Goal: Register for event/course

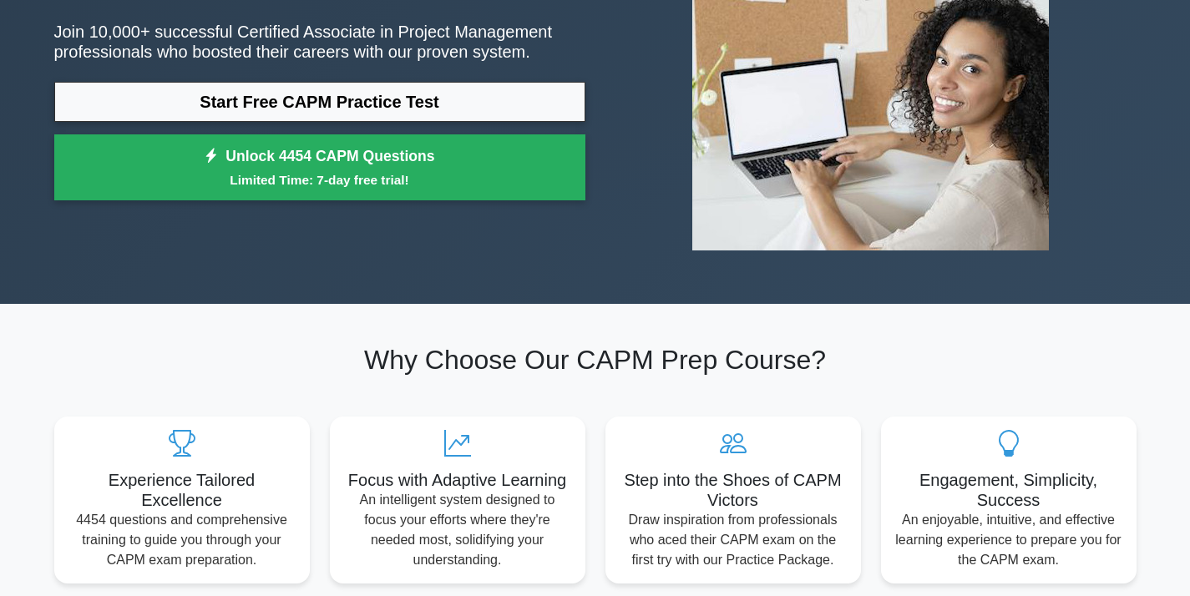
scroll to position [223, 0]
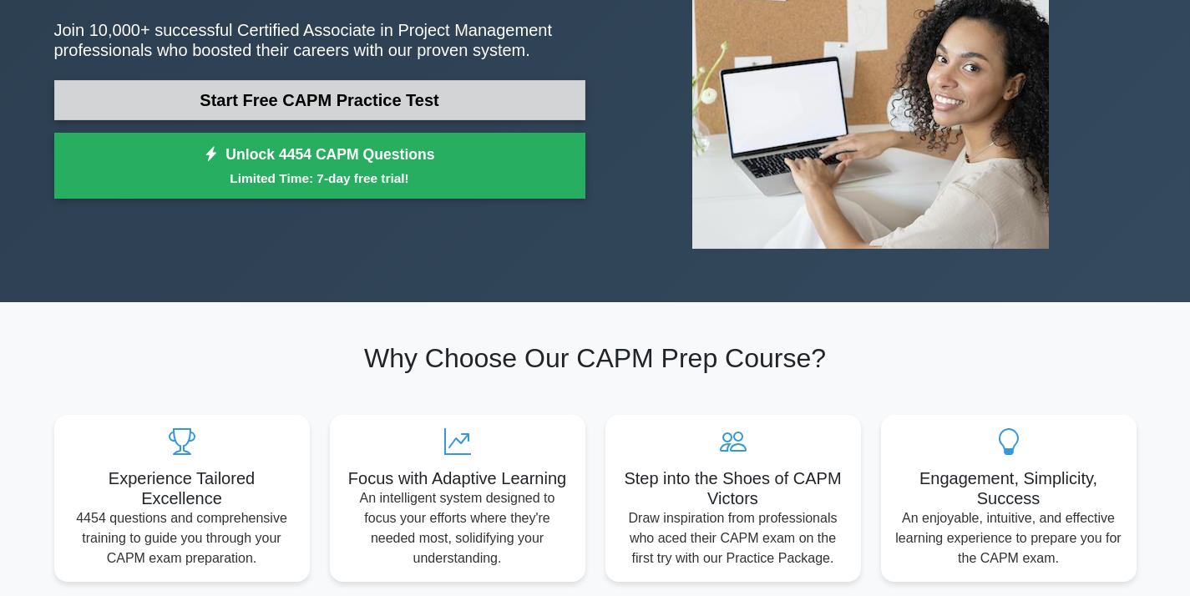
click at [292, 104] on link "Start Free CAPM Practice Test" at bounding box center [319, 100] width 531 height 40
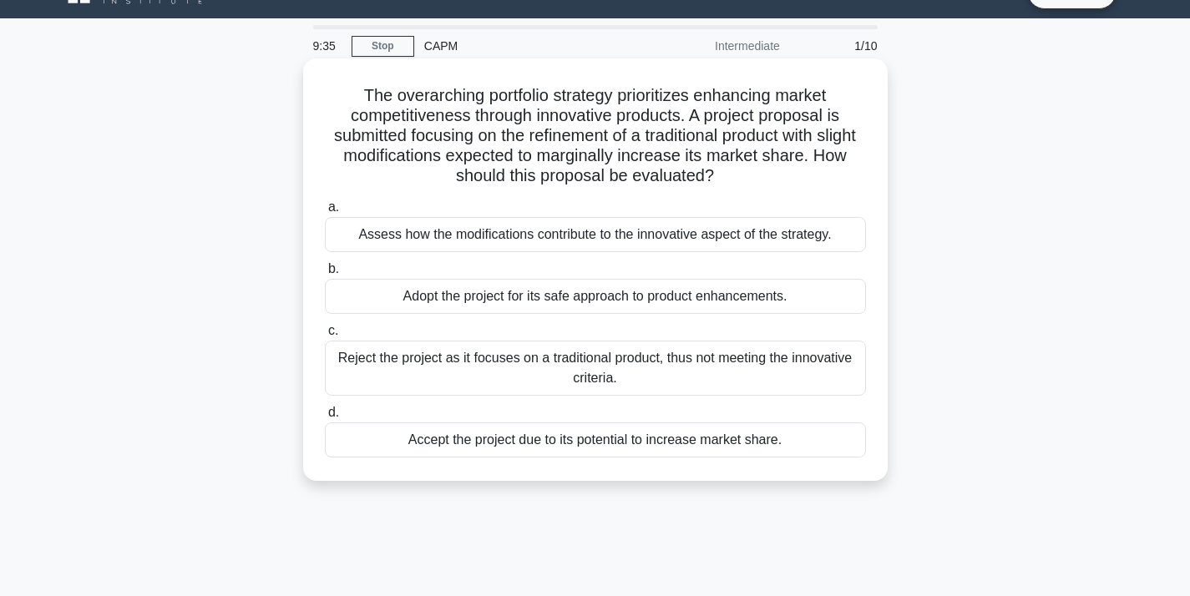
scroll to position [41, 0]
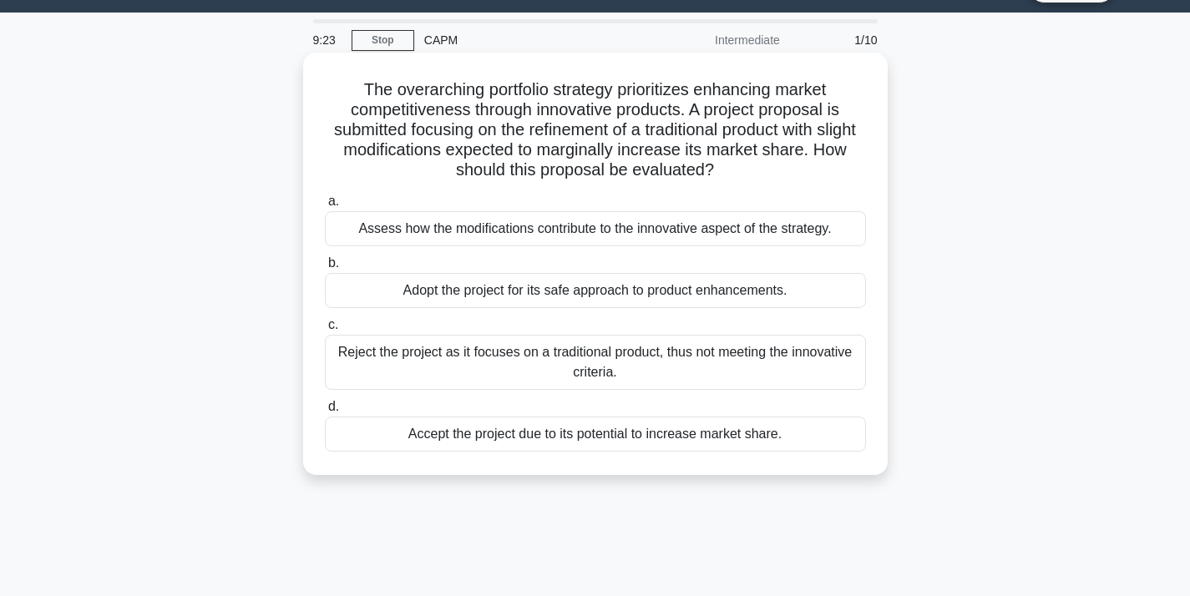
click at [502, 231] on div "Assess how the modifications contribute to the innovative aspect of the strateg…" at bounding box center [595, 228] width 541 height 35
click at [325, 207] on input "a. Assess how the modifications contribute to the innovative aspect of the stra…" at bounding box center [325, 201] width 0 height 11
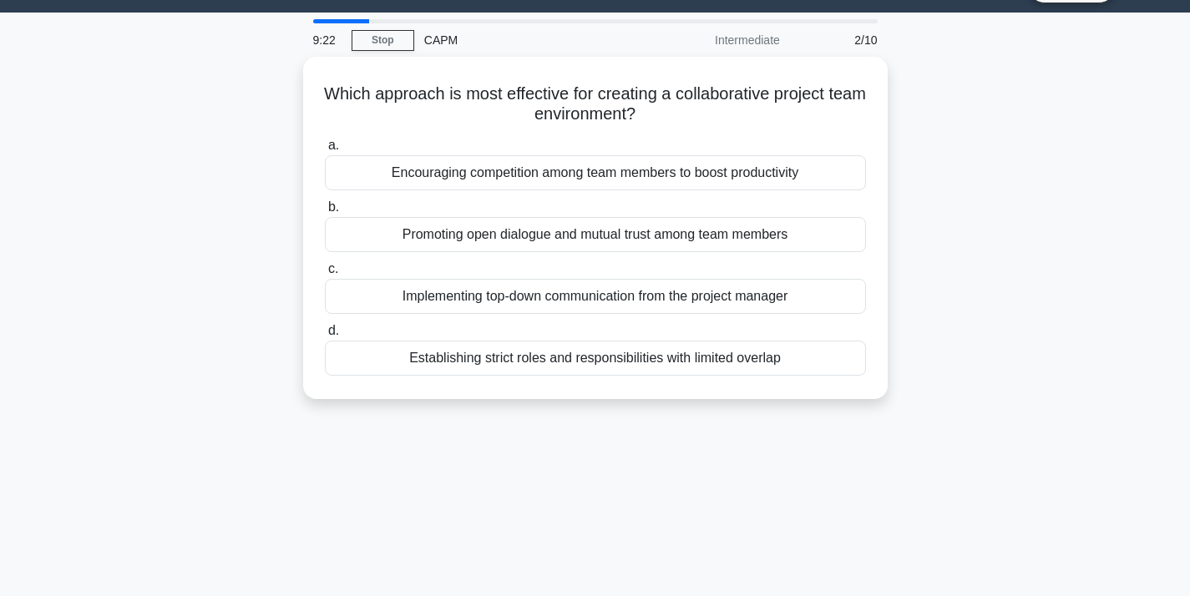
scroll to position [0, 0]
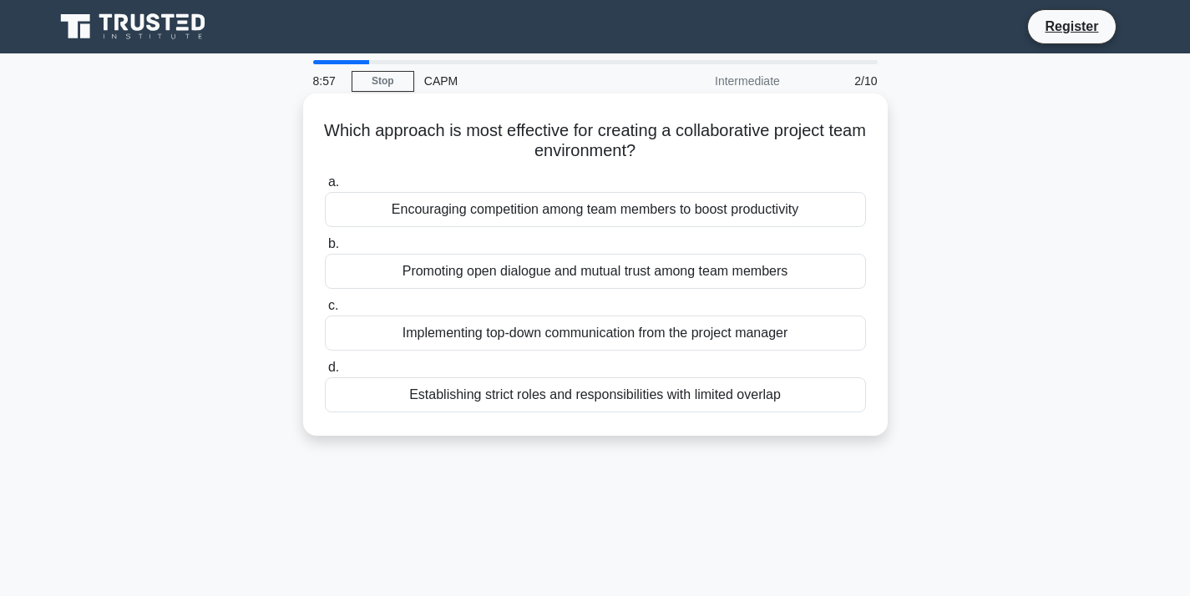
click at [519, 205] on div "Encouraging competition among team members to boost productivity" at bounding box center [595, 209] width 541 height 35
click at [325, 188] on input "a. Encouraging competition among team members to boost productivity" at bounding box center [325, 182] width 0 height 11
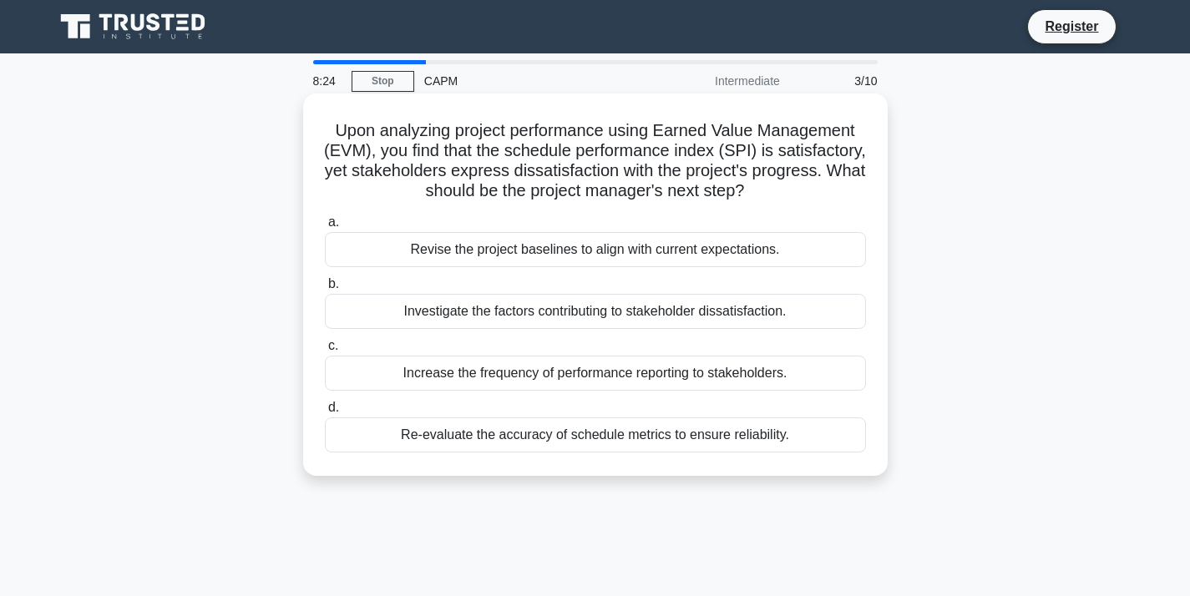
click at [609, 255] on div "Revise the project baselines to align with current expectations." at bounding box center [595, 249] width 541 height 35
click at [325, 228] on input "a. Revise the project baselines to align with current expectations." at bounding box center [325, 222] width 0 height 11
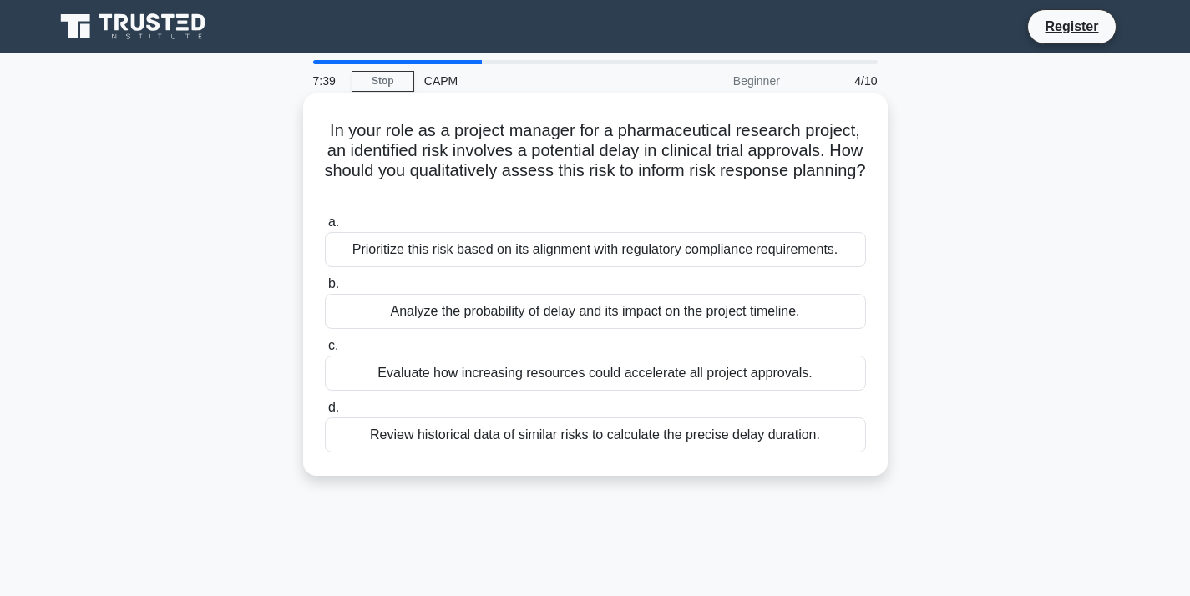
click at [592, 252] on div "Prioritize this risk based on its alignment with regulatory compliance requirem…" at bounding box center [595, 249] width 541 height 35
click at [325, 228] on input "a. Prioritize this risk based on its alignment with regulatory compliance requi…" at bounding box center [325, 222] width 0 height 11
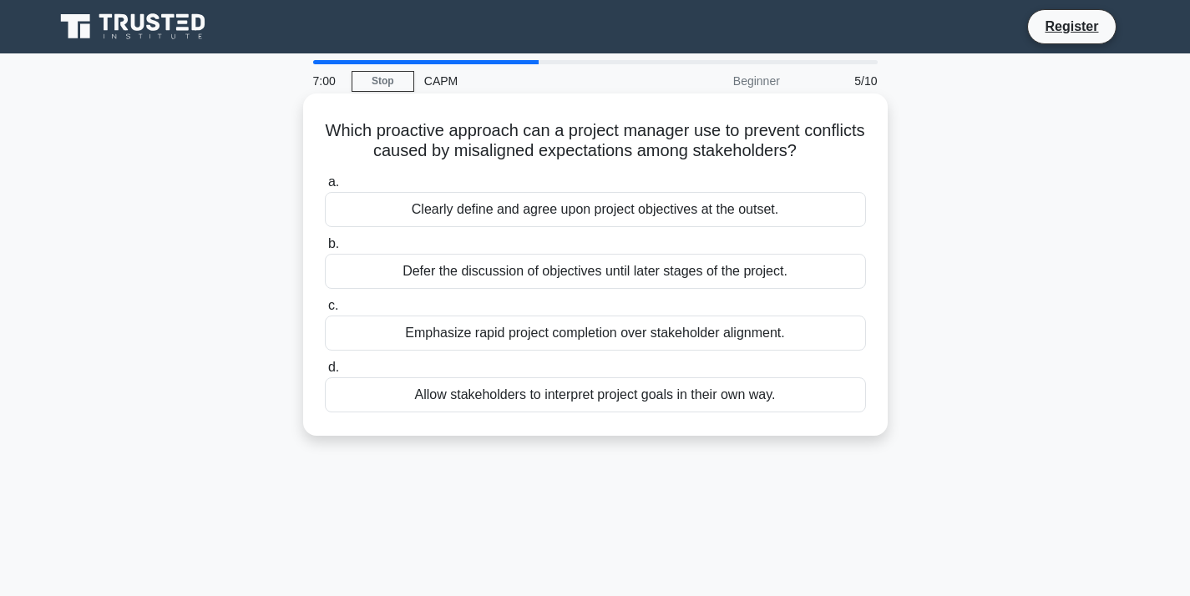
click at [578, 211] on div "Clearly define and agree upon project objectives at the outset." at bounding box center [595, 209] width 541 height 35
click at [325, 188] on input "a. Clearly define and agree upon project objectives at the outset." at bounding box center [325, 182] width 0 height 11
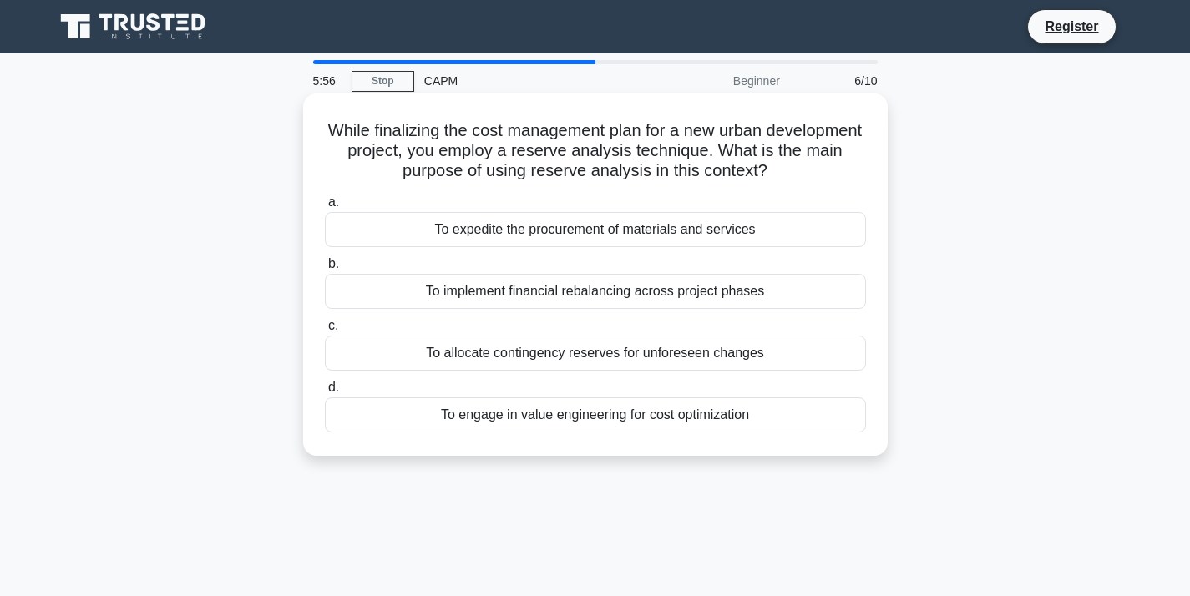
click at [522, 353] on div "To allocate contingency reserves for unforeseen changes" at bounding box center [595, 353] width 541 height 35
click at [325, 331] on input "c. To allocate contingency reserves for unforeseen changes" at bounding box center [325, 326] width 0 height 11
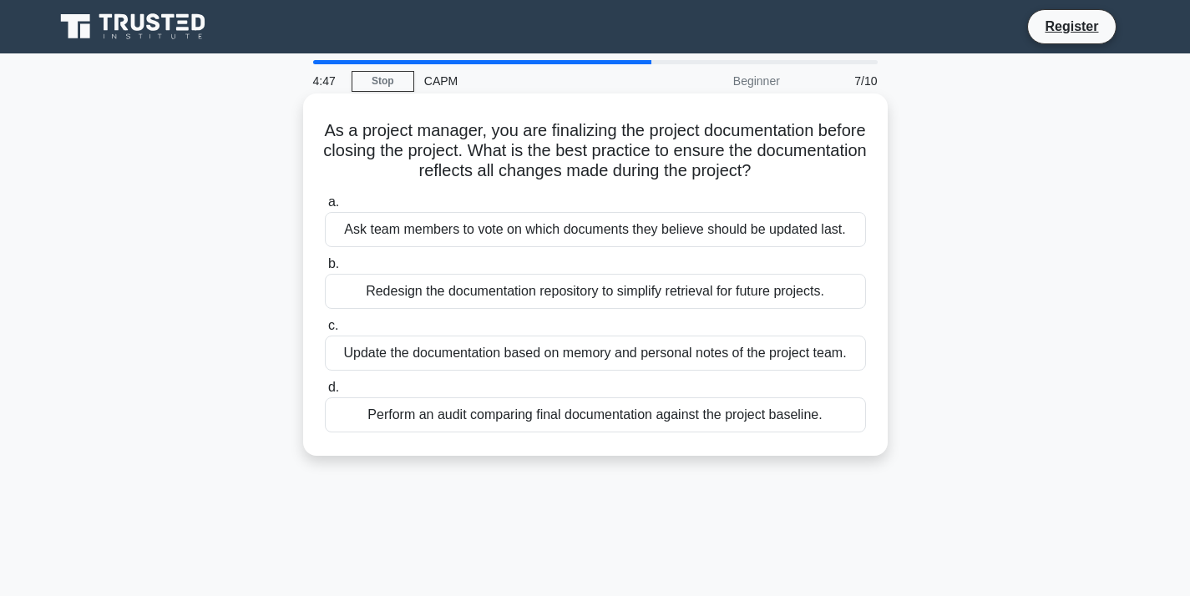
click at [486, 350] on div "Update the documentation based on memory and personal notes of the project team." at bounding box center [595, 353] width 541 height 35
click at [325, 331] on input "c. Update the documentation based on memory and personal notes of the project t…" at bounding box center [325, 326] width 0 height 11
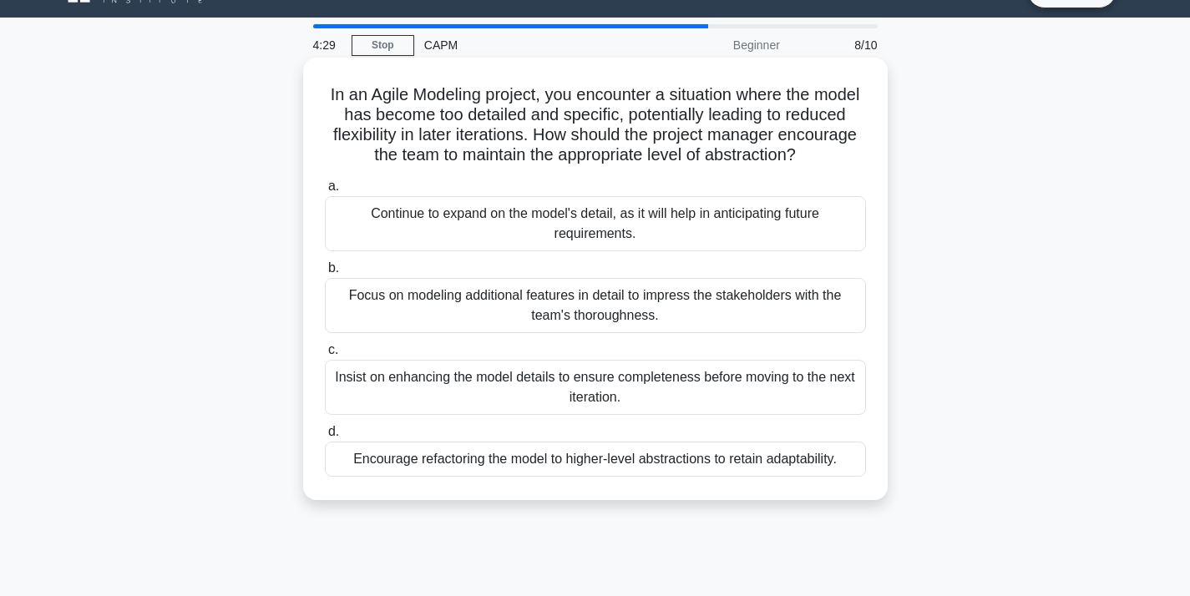
scroll to position [38, 0]
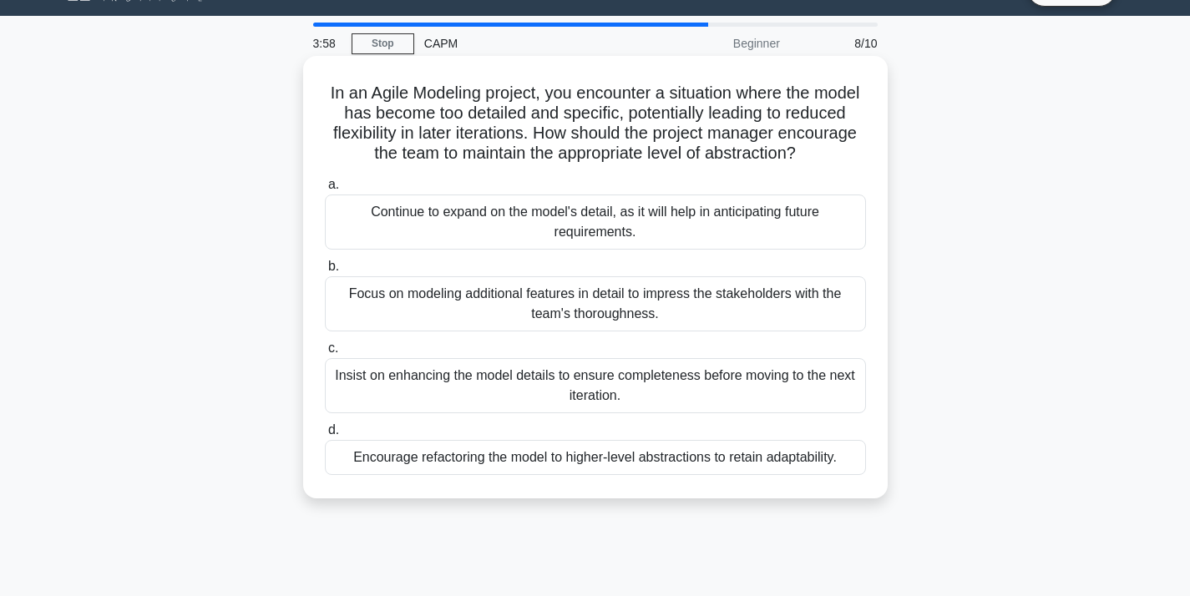
click at [592, 397] on div "Insist on enhancing the model details to ensure completeness before moving to t…" at bounding box center [595, 385] width 541 height 55
click at [325, 354] on input "c. Insist on enhancing the model details to ensure completeness before moving t…" at bounding box center [325, 348] width 0 height 11
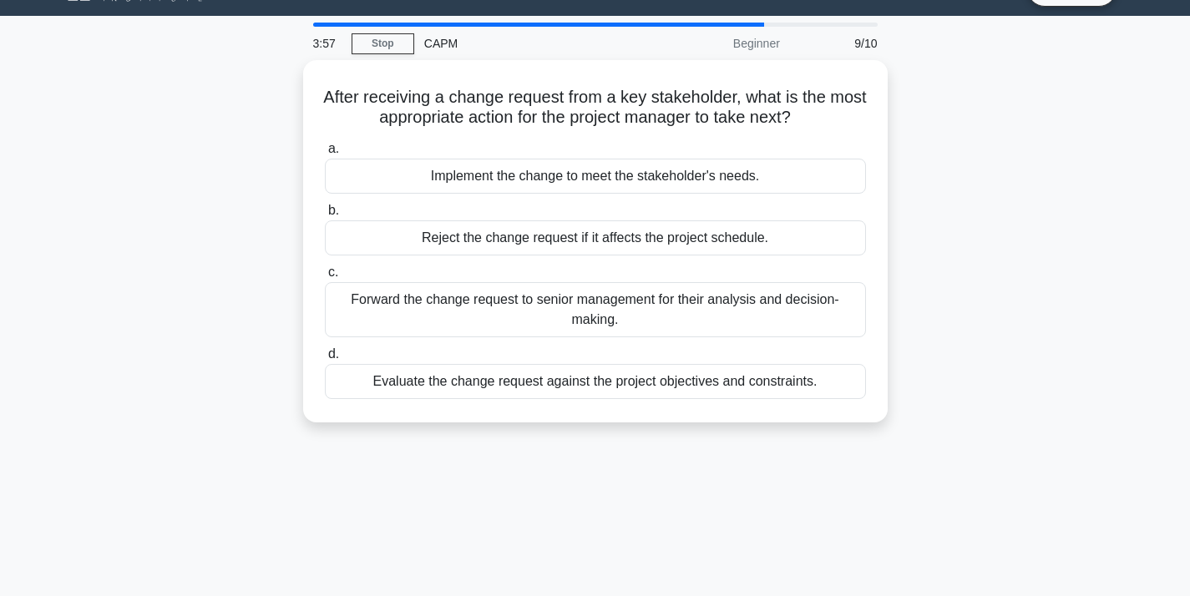
scroll to position [0, 0]
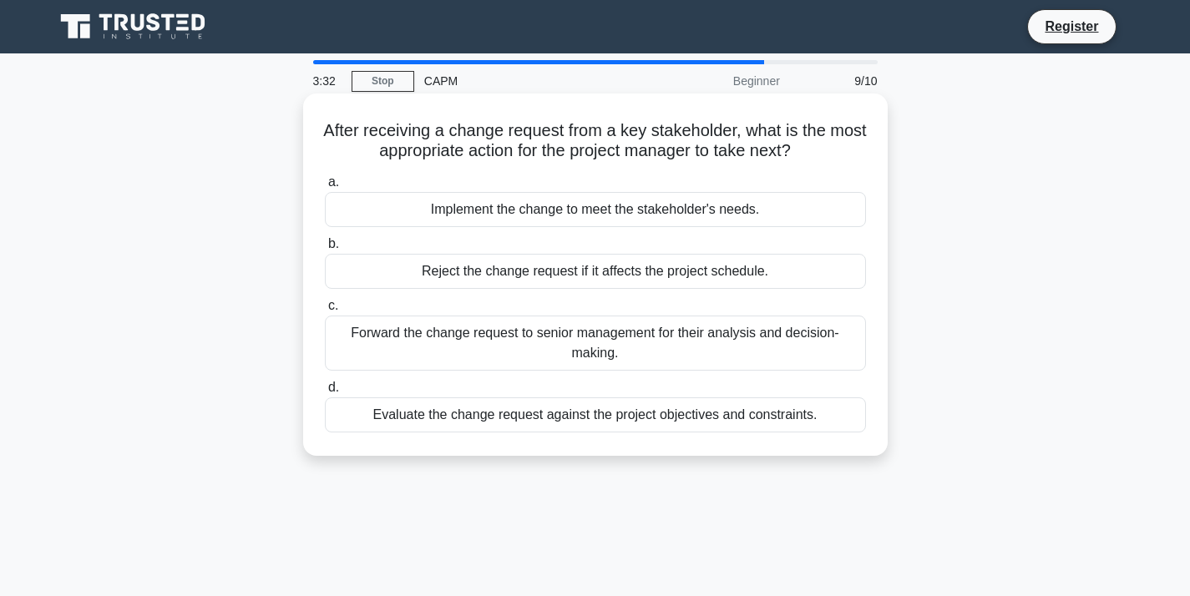
click at [522, 422] on div "Evaluate the change request against the project objectives and constraints." at bounding box center [595, 414] width 541 height 35
click at [325, 393] on input "d. Evaluate the change request against the project objectives and constraints." at bounding box center [325, 387] width 0 height 11
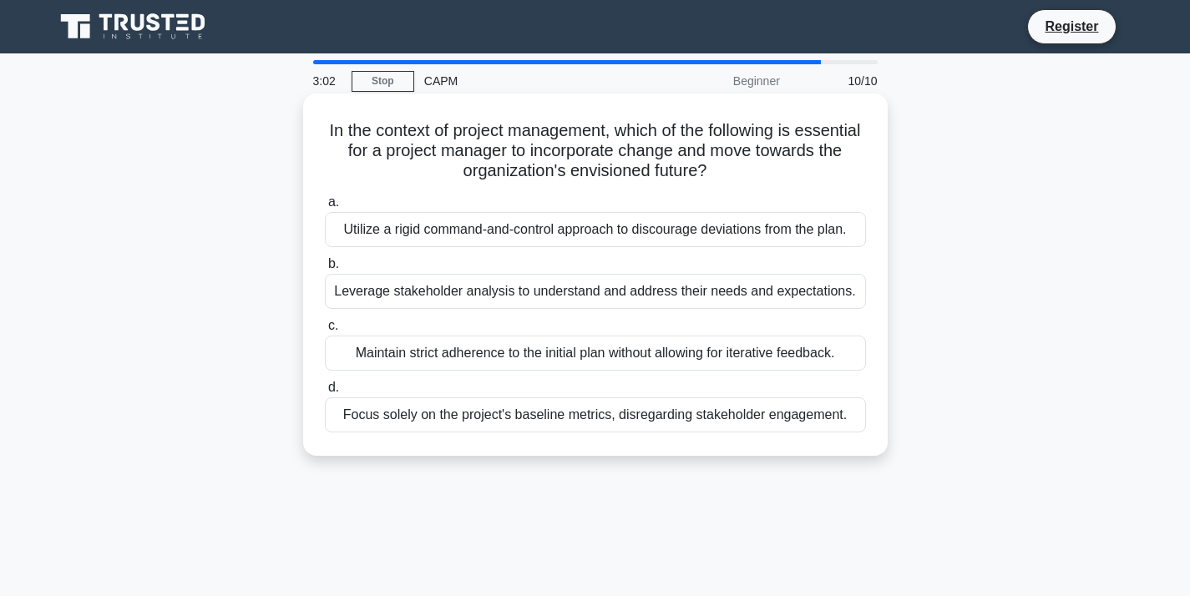
click at [515, 291] on div "Leverage stakeholder analysis to understand and address their needs and expecta…" at bounding box center [595, 291] width 541 height 35
click at [325, 270] on input "b. Leverage stakeholder analysis to understand and address their needs and expe…" at bounding box center [325, 264] width 0 height 11
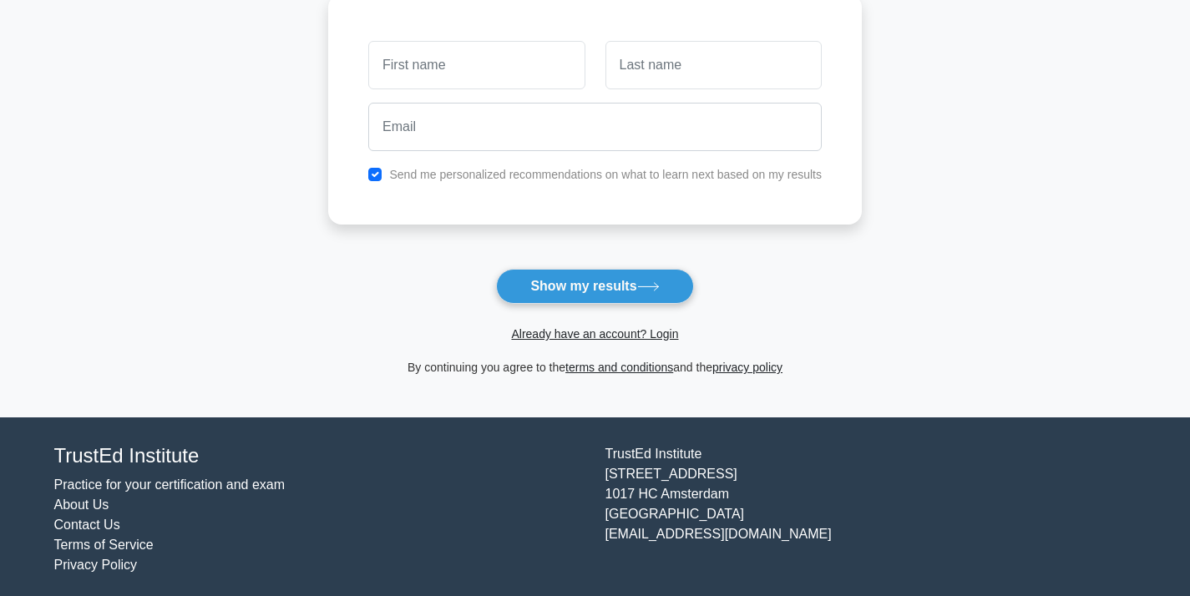
scroll to position [244, 0]
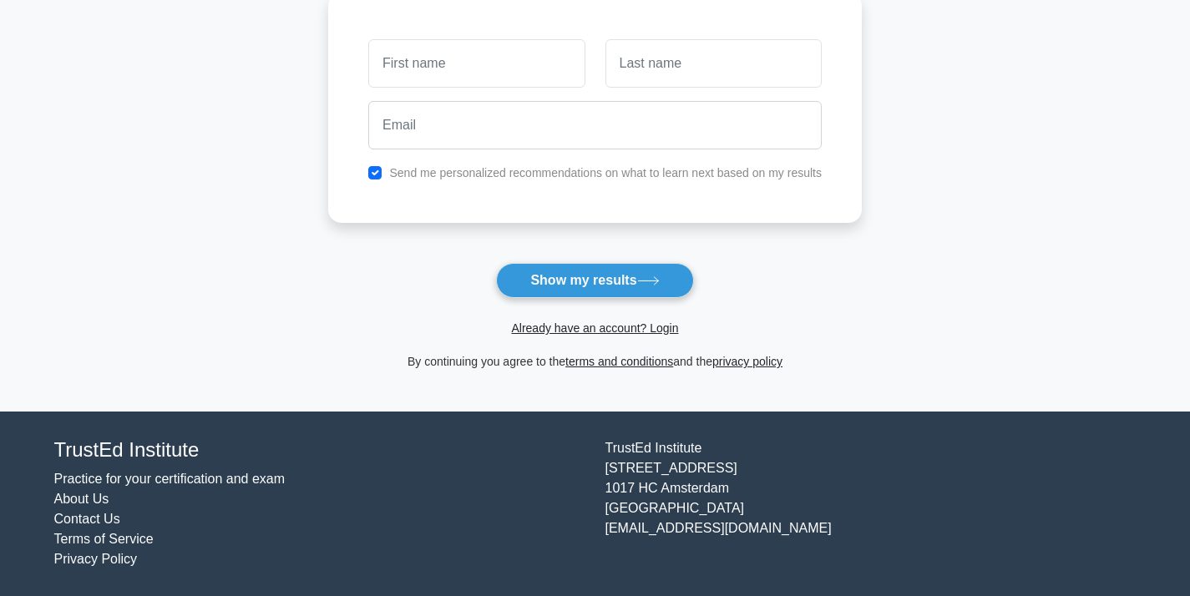
type input "q"
type input "almanya"
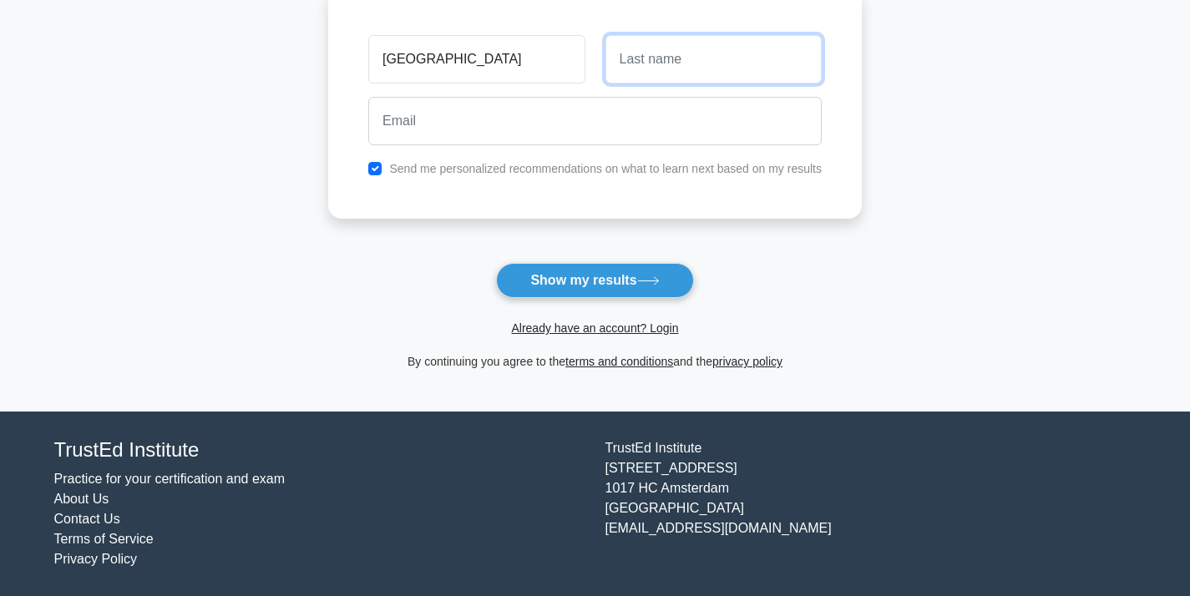
click at [624, 75] on input "text" at bounding box center [713, 59] width 216 height 48
type input "-"
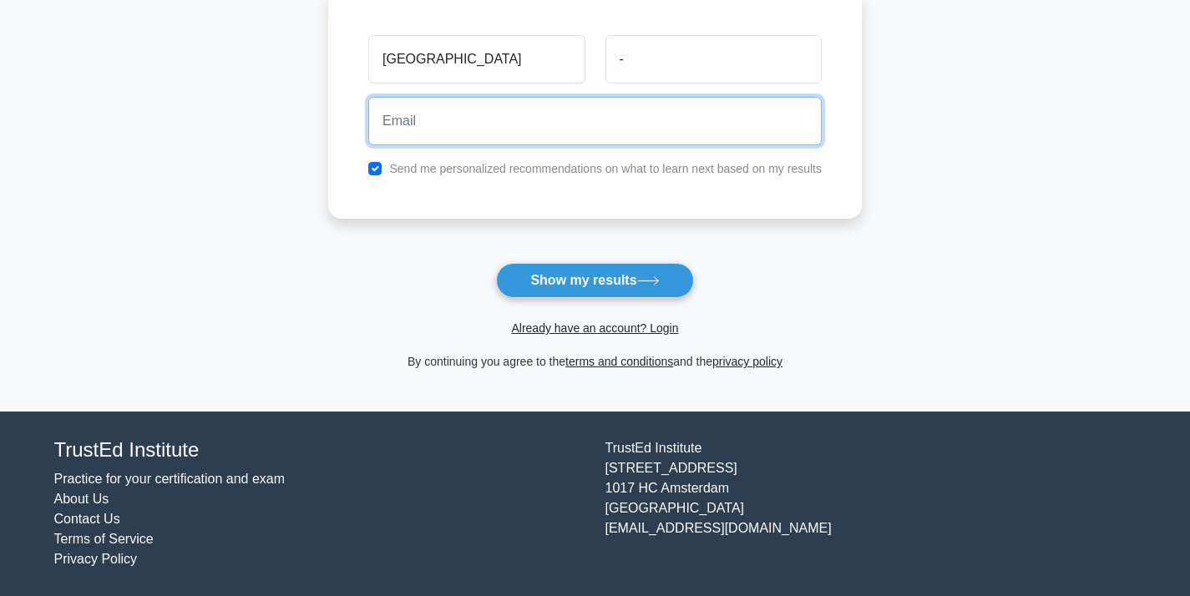
click at [599, 129] on input "email" at bounding box center [594, 121] width 453 height 48
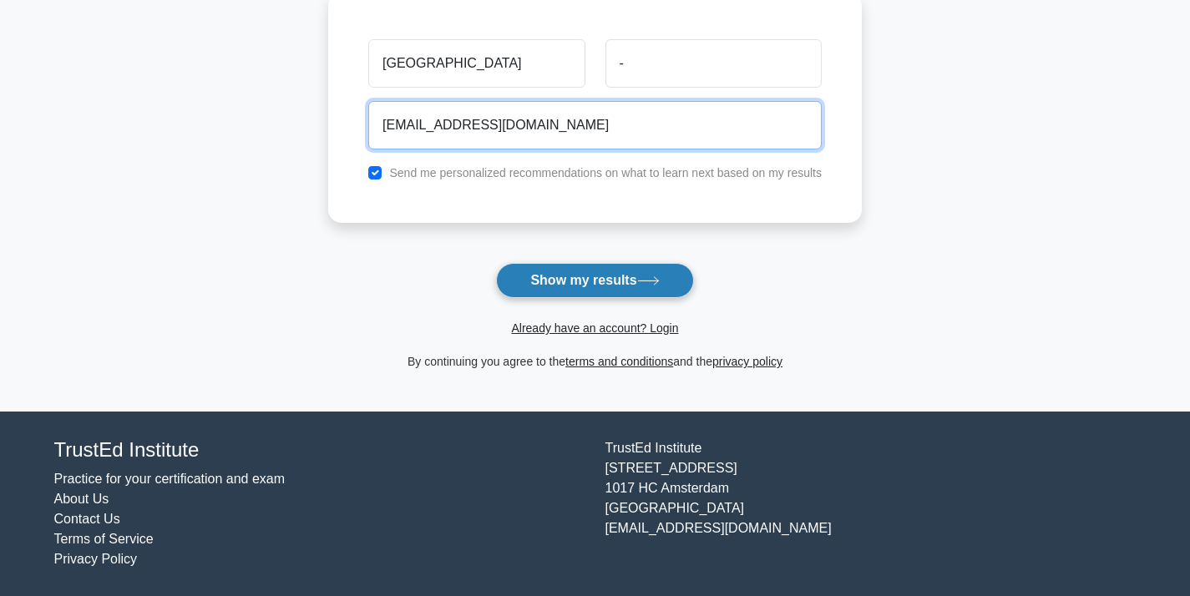
type input "almanyaverma@gmail.com"
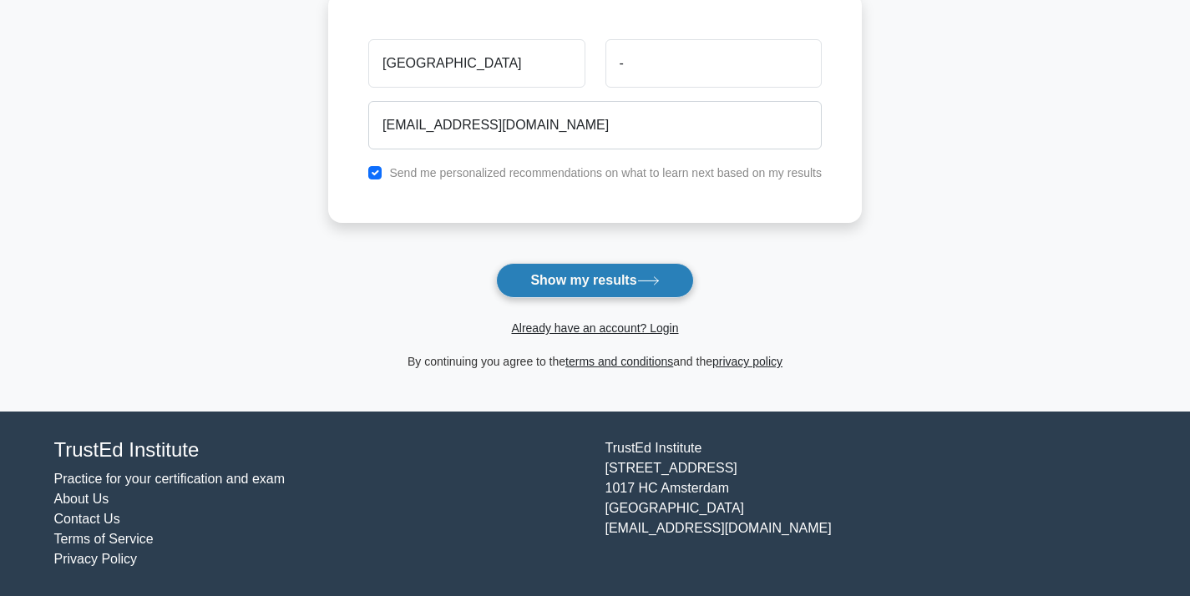
click at [622, 276] on button "Show my results" at bounding box center [594, 280] width 197 height 35
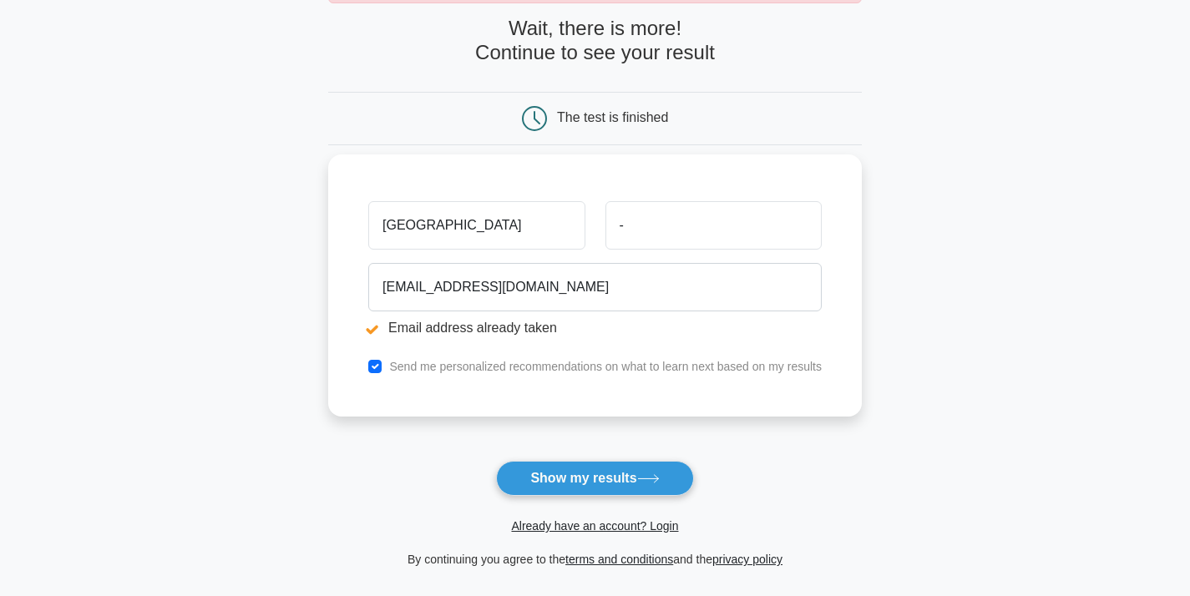
scroll to position [155, 0]
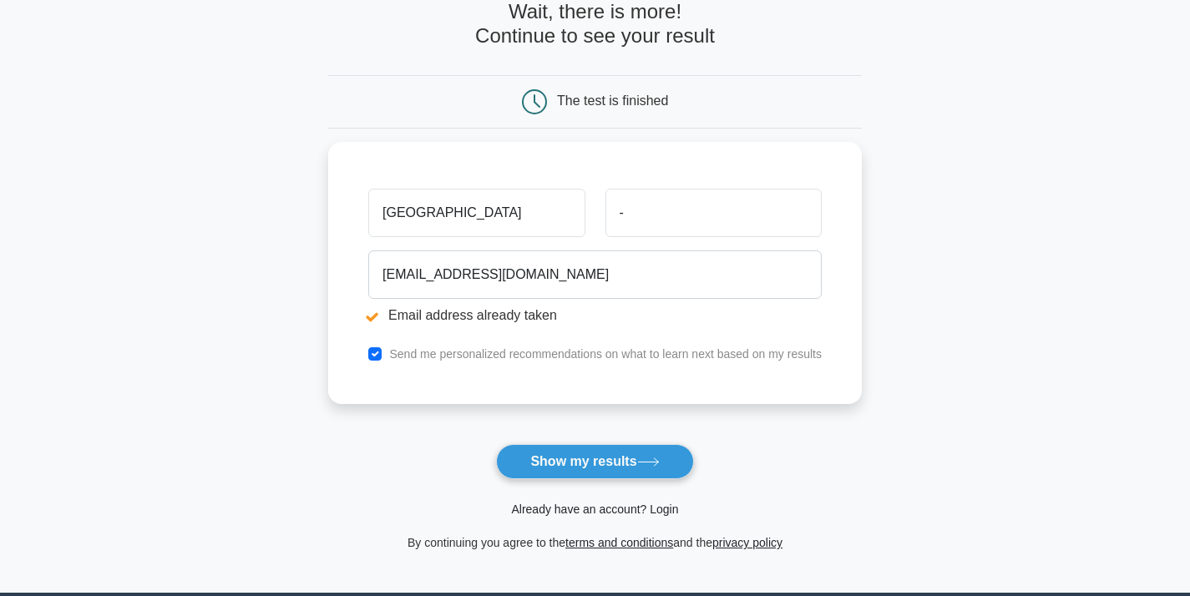
click at [565, 513] on link "Already have an account? Login" at bounding box center [594, 509] width 167 height 13
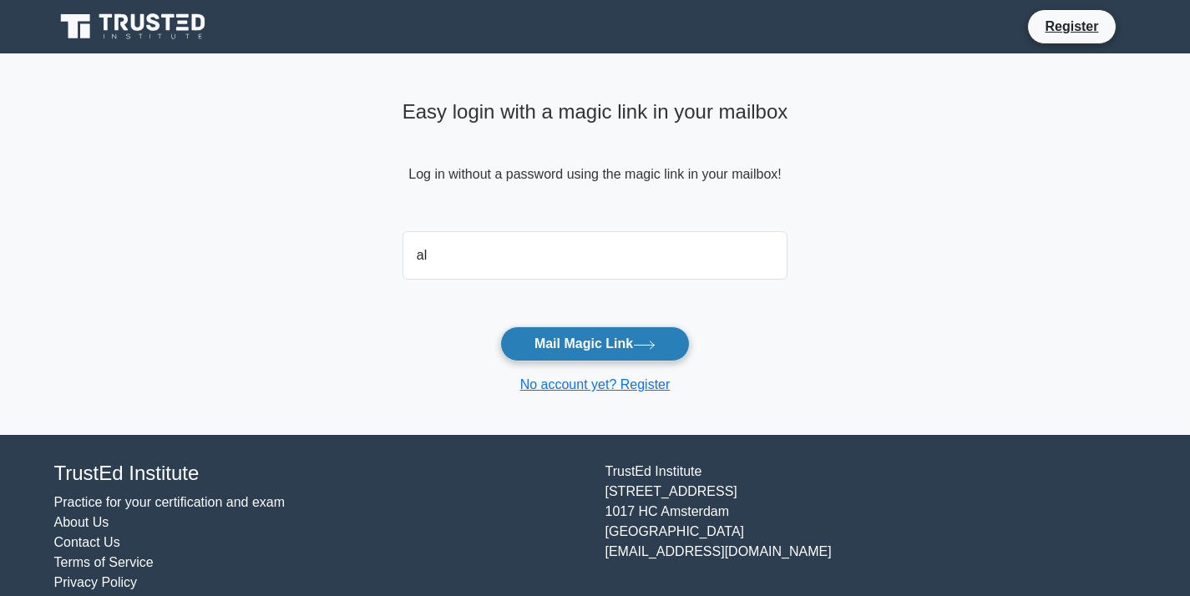
type input "almanyaverma@gmail.com"
click at [579, 345] on button "Mail Magic Link" at bounding box center [594, 343] width 189 height 35
